Goal: Information Seeking & Learning: Learn about a topic

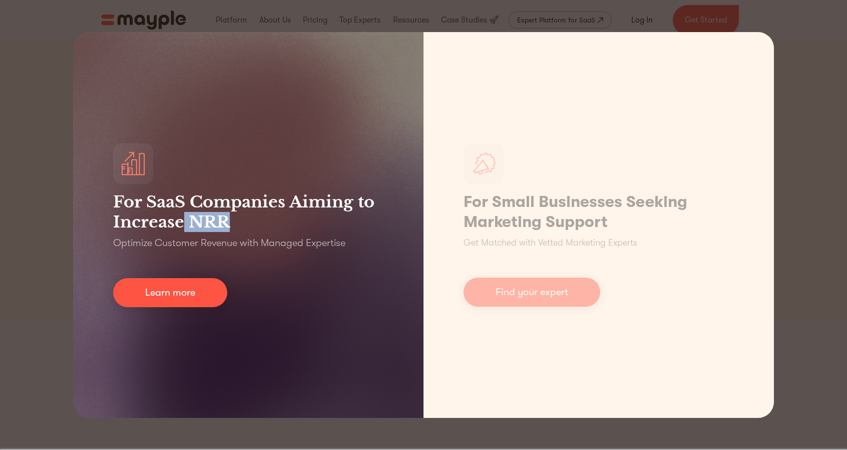
drag, startPoint x: 227, startPoint y: 221, endPoint x: 184, endPoint y: 221, distance: 42.6
click at [184, 221] on h3 "For SaaS Companies Aiming to Increase NRR" at bounding box center [248, 212] width 270 height 40
click at [178, 287] on link "Learn more" at bounding box center [170, 292] width 114 height 29
